Goal: Find specific page/section

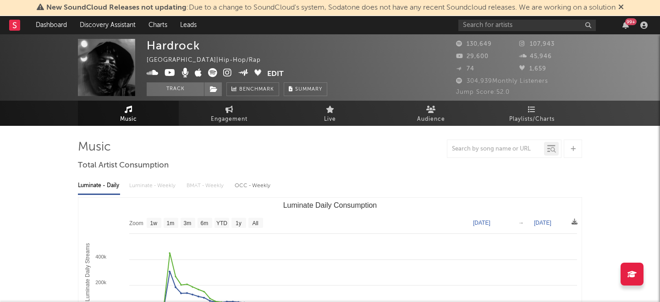
select select "3m"
click at [486, 30] on input "text" at bounding box center [526, 25] width 137 height 11
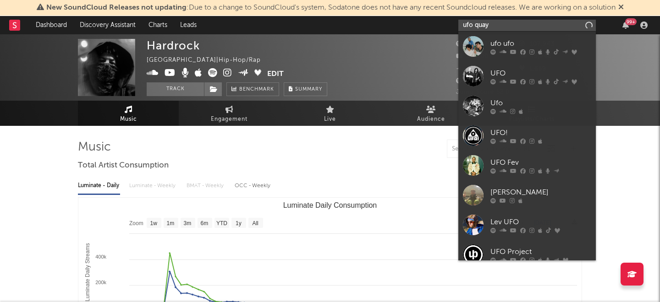
type input "ufo quay"
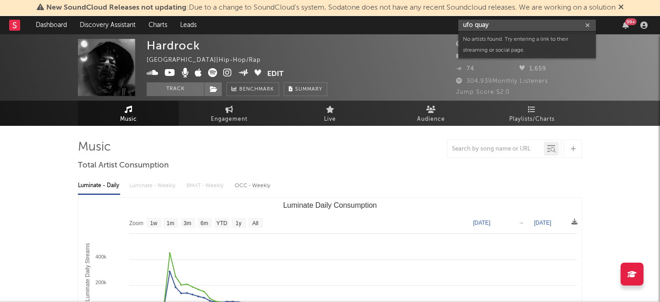
click at [499, 25] on input "ufo quay" at bounding box center [526, 25] width 137 height 11
click at [587, 21] on button "button" at bounding box center [587, 25] width 7 height 9
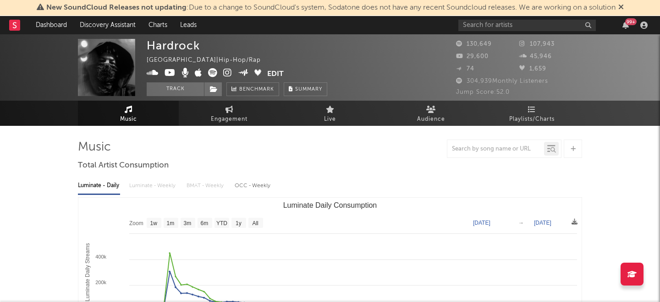
click at [367, 25] on nav "Dashboard Discovery Assistant Charts Leads 99 +" at bounding box center [330, 25] width 660 height 18
